Goal: Task Accomplishment & Management: Use online tool/utility

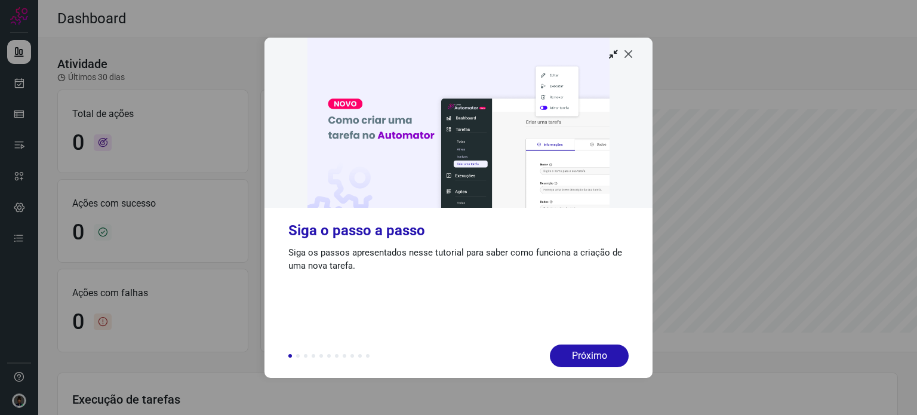
click at [631, 51] on icon at bounding box center [629, 54] width 12 height 12
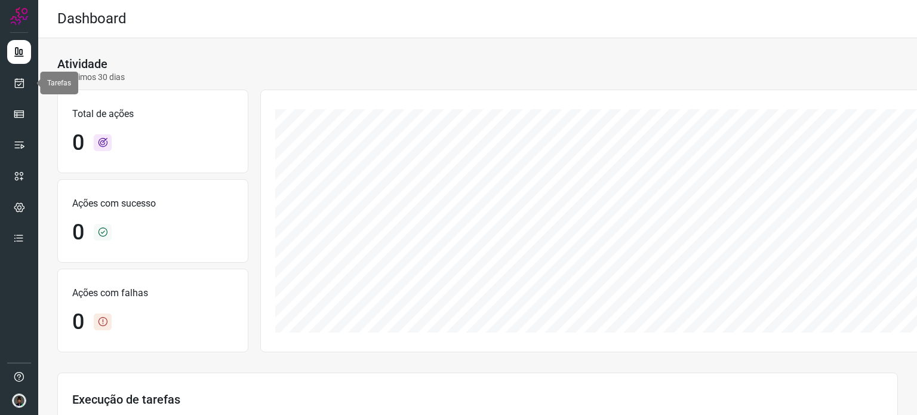
drag, startPoint x: 21, startPoint y: 79, endPoint x: 32, endPoint y: 82, distance: 11.0
click at [21, 79] on icon at bounding box center [19, 83] width 13 height 12
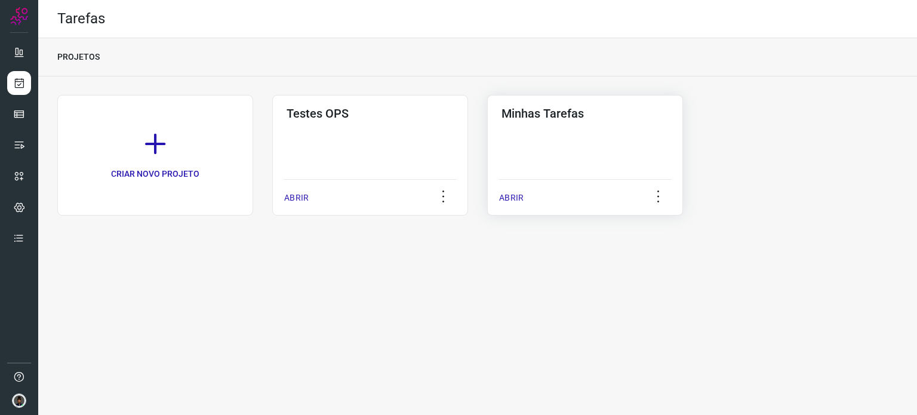
click at [564, 164] on div "Minhas Tarefas ABRIR" at bounding box center [585, 155] width 196 height 121
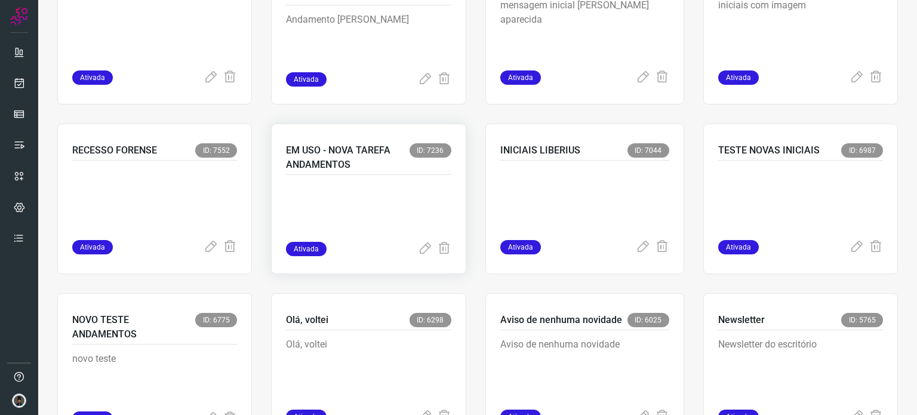
scroll to position [657, 0]
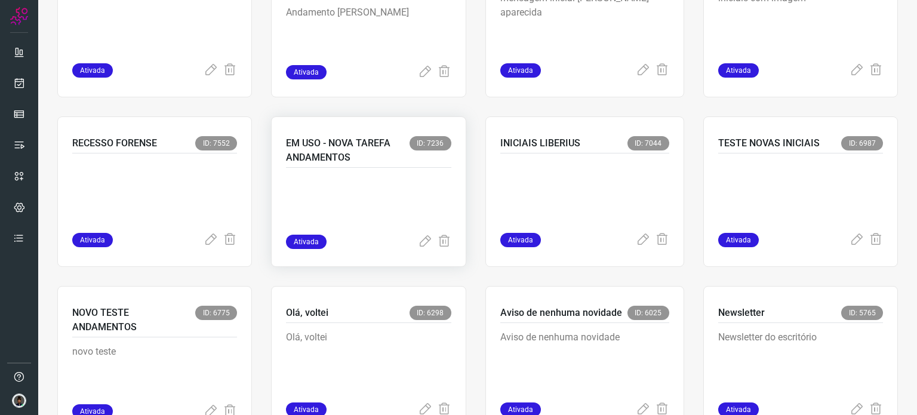
click at [354, 180] on p at bounding box center [368, 205] width 165 height 60
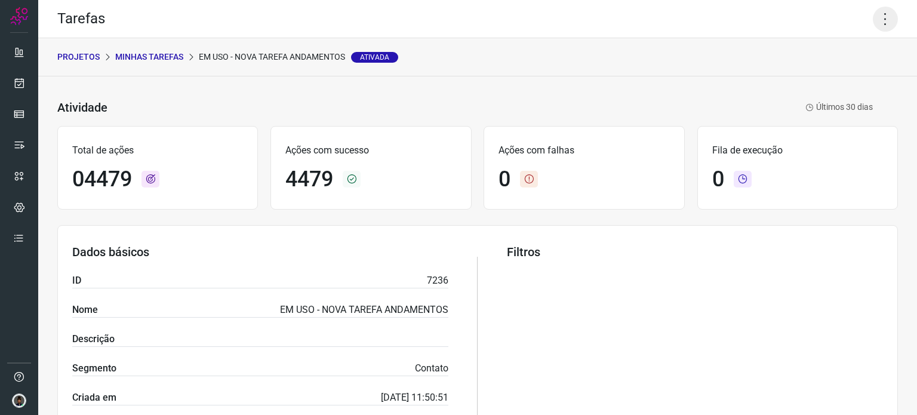
click at [880, 20] on icon at bounding box center [885, 19] width 25 height 25
click at [814, 79] on li "Executar" at bounding box center [834, 78] width 109 height 19
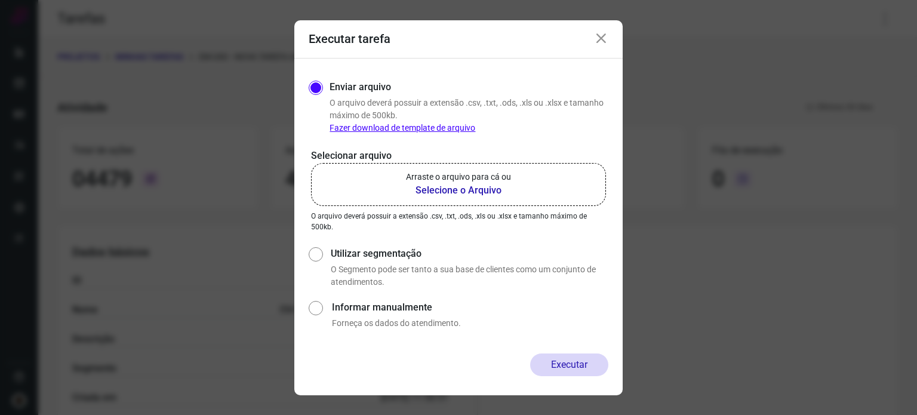
click at [454, 186] on b "Selecione o Arquivo" at bounding box center [458, 190] width 105 height 14
click at [0, 0] on input "Arraste o arquivo para cá ou Selecione o Arquivo" at bounding box center [0, 0] width 0 height 0
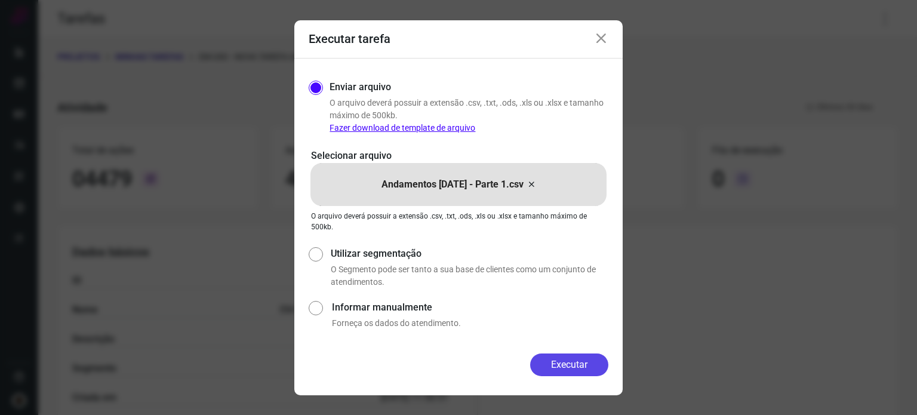
click at [567, 361] on button "Executar" at bounding box center [569, 365] width 78 height 23
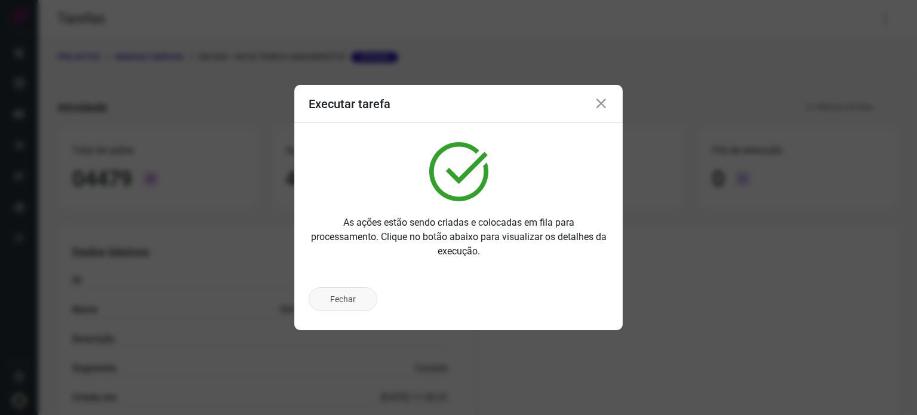
click at [353, 302] on button "Fechar" at bounding box center [343, 299] width 69 height 24
